Goal: Task Accomplishment & Management: Manage account settings

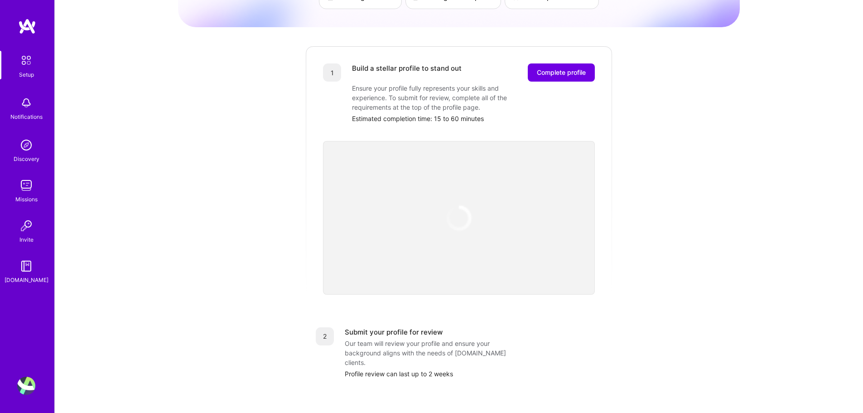
scroll to position [91, 0]
click at [569, 68] on span "Complete profile" at bounding box center [561, 72] width 49 height 9
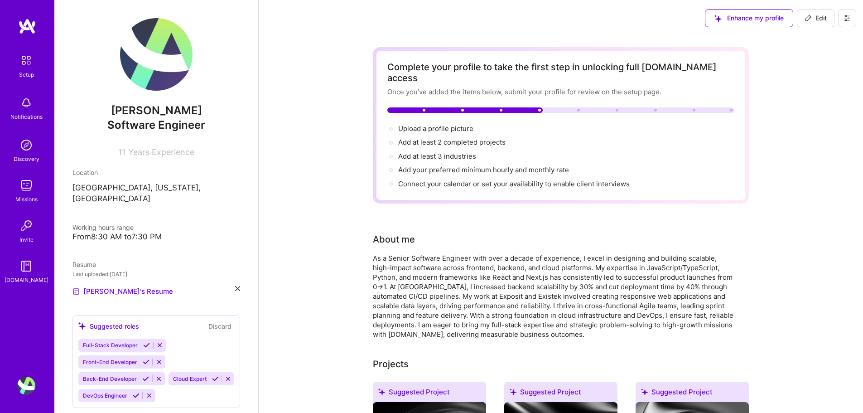
click at [559, 107] on div at bounding box center [560, 109] width 347 height 5
click at [445, 124] on span "Upload a profile picture →" at bounding box center [439, 128] width 83 height 9
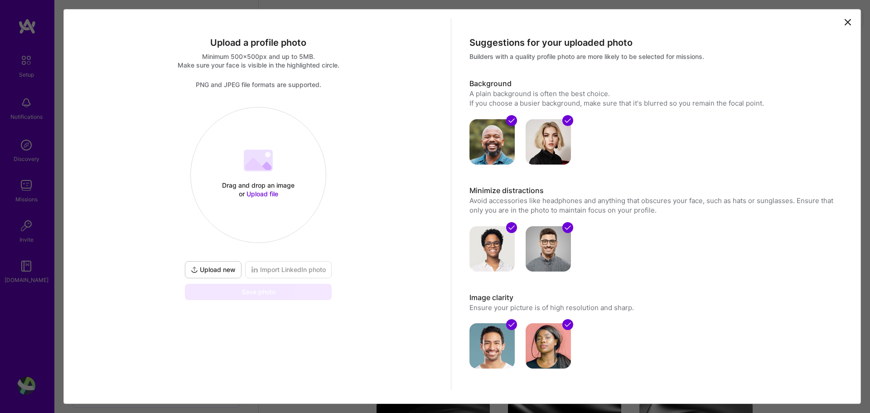
click at [481, 142] on img at bounding box center [491, 141] width 45 height 45
click at [845, 23] on icon at bounding box center [847, 21] width 5 height 5
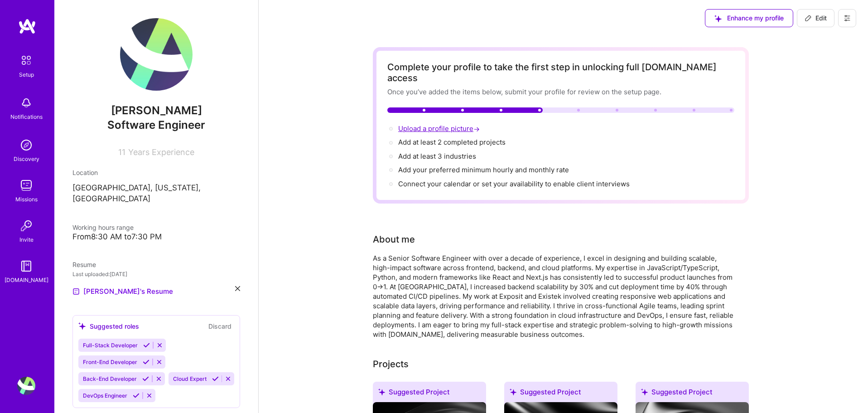
click at [434, 124] on span "Upload a profile picture →" at bounding box center [439, 128] width 83 height 9
